Goal: Navigation & Orientation: Find specific page/section

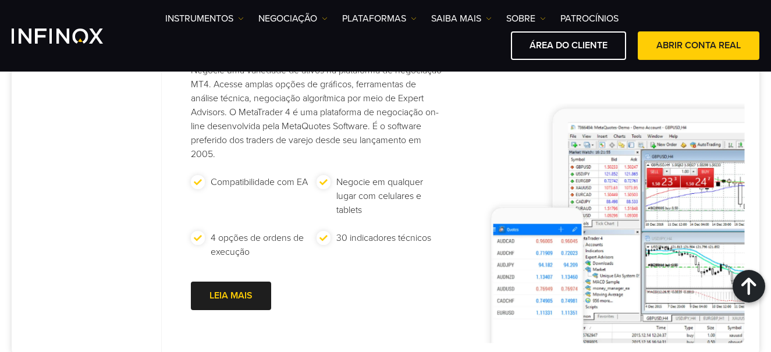
scroll to position [757, 0]
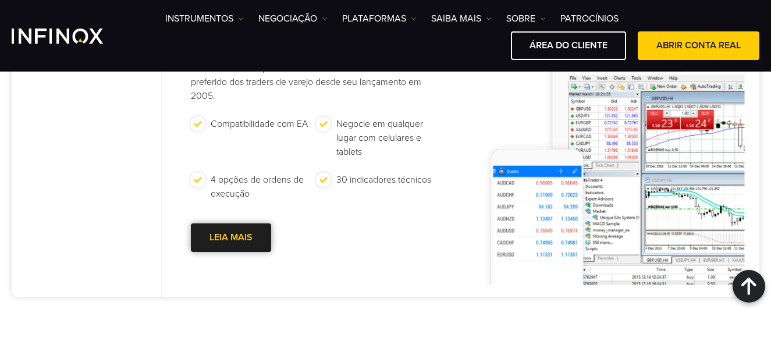
click at [231, 238] on div at bounding box center [231, 238] width 0 height 0
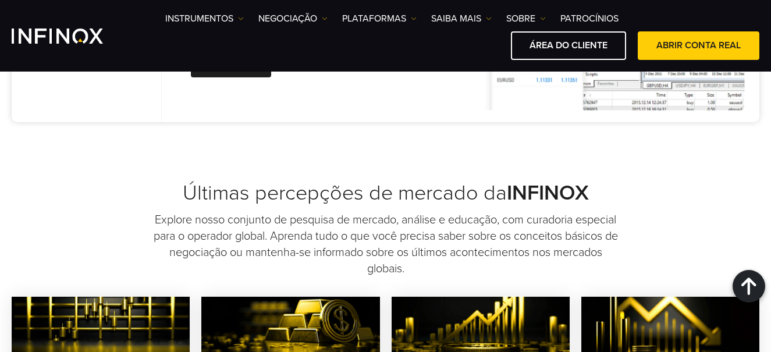
scroll to position [1106, 0]
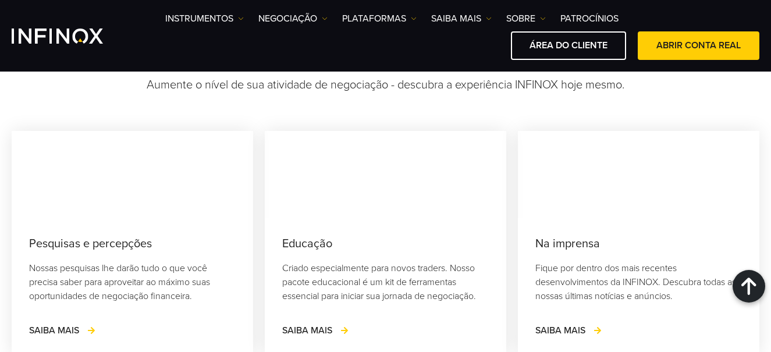
scroll to position [3434, 0]
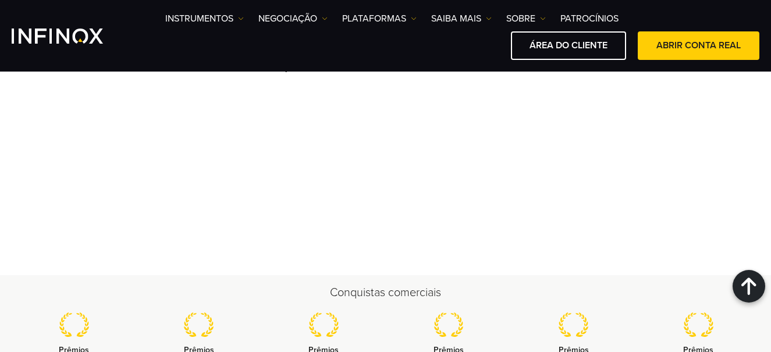
scroll to position [1166, 0]
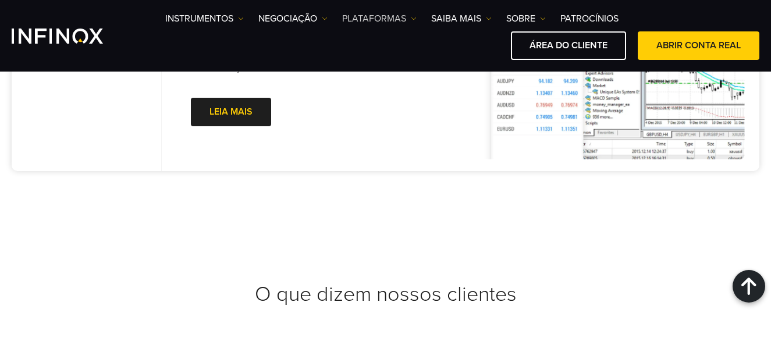
click at [388, 18] on link "PLATAFORMAS" at bounding box center [379, 19] width 74 height 14
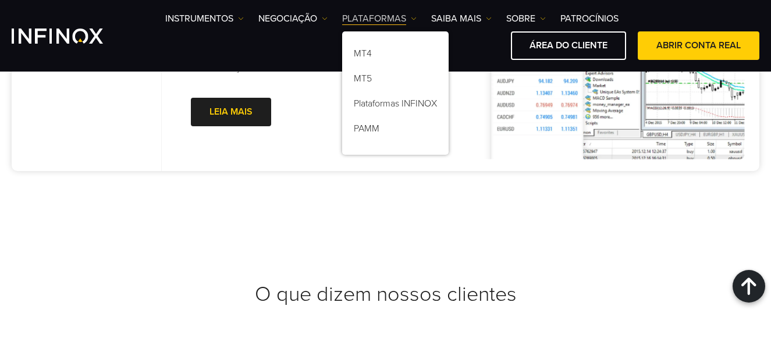
scroll to position [0, 0]
click at [317, 16] on link "NEGOCIAÇÃO" at bounding box center [292, 19] width 69 height 14
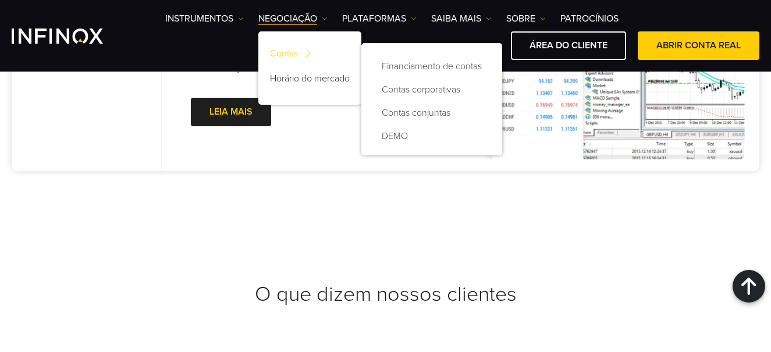
click at [301, 52] on img at bounding box center [308, 53] width 16 height 22
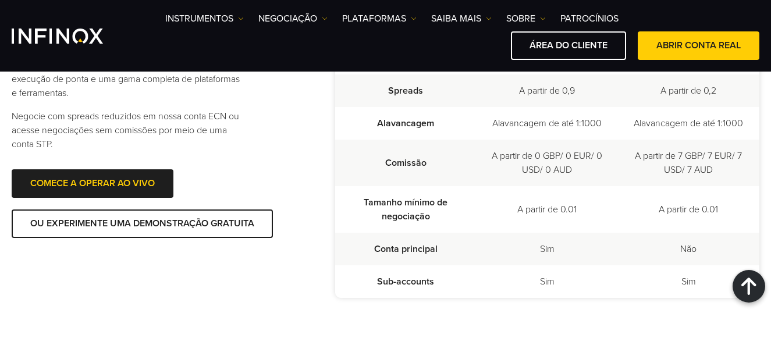
scroll to position [233, 0]
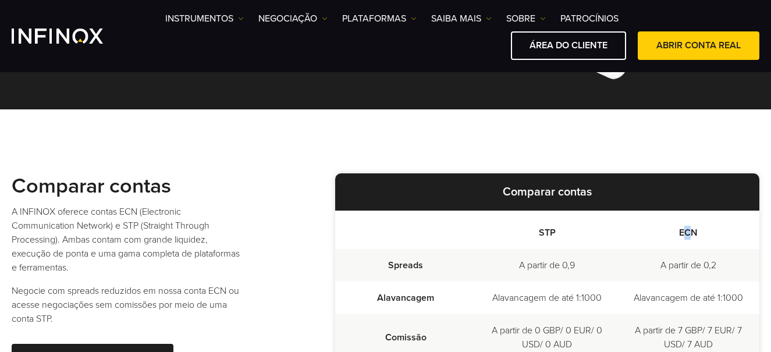
click at [690, 231] on th "ECN" at bounding box center [688, 230] width 141 height 38
drag, startPoint x: 690, startPoint y: 231, endPoint x: 680, endPoint y: 231, distance: 10.5
click at [680, 231] on th "ECN" at bounding box center [688, 230] width 141 height 38
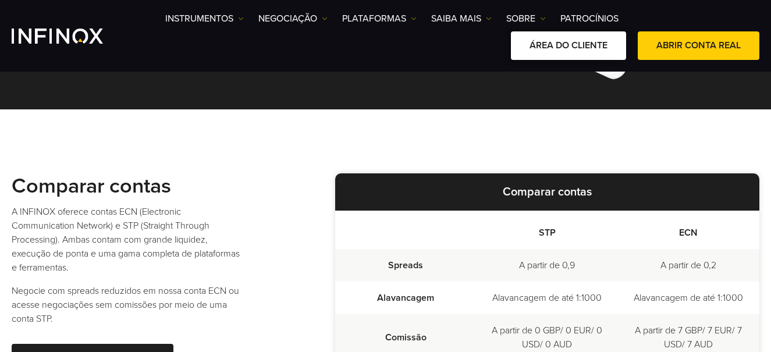
click at [590, 37] on link "ÁREA DO CLIENTE" at bounding box center [568, 45] width 115 height 29
